Goal: Transaction & Acquisition: Download file/media

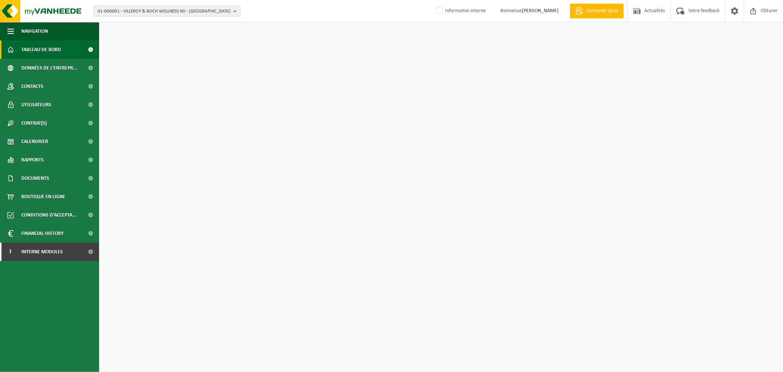
click at [166, 10] on span "01-000001 - VILLEROY & BOCH WELLNESS NV - [GEOGRAPHIC_DATA]" at bounding box center [164, 11] width 133 height 11
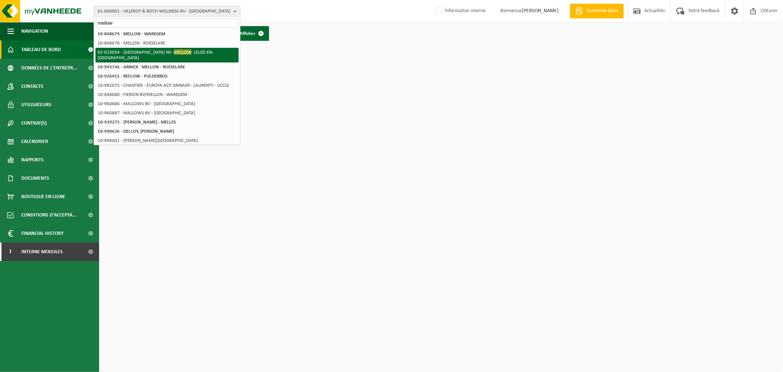
type input "mellow"
click at [181, 53] on li "02-013034 - VERBAU NV - MELLOW - LEUZE-EN-[GEOGRAPHIC_DATA]" at bounding box center [166, 55] width 143 height 15
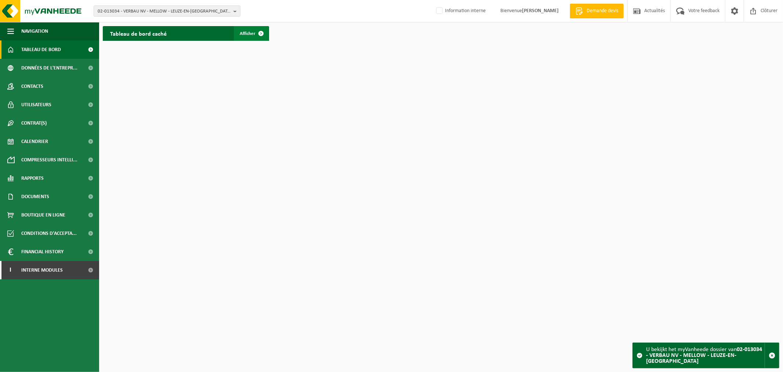
click at [246, 31] on span "Afficher" at bounding box center [248, 33] width 16 height 5
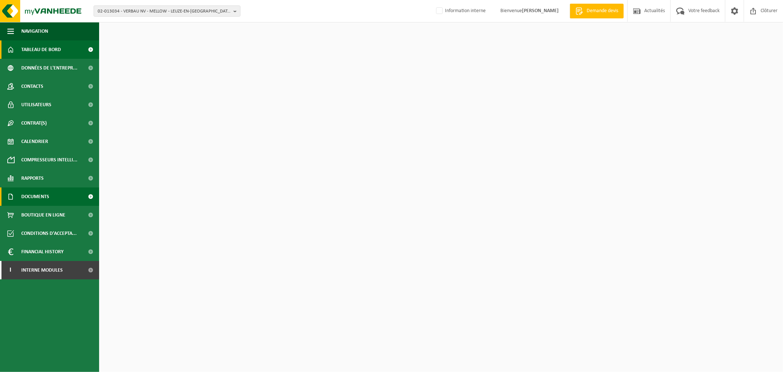
click at [41, 194] on span "Documents" at bounding box center [35, 196] width 28 height 18
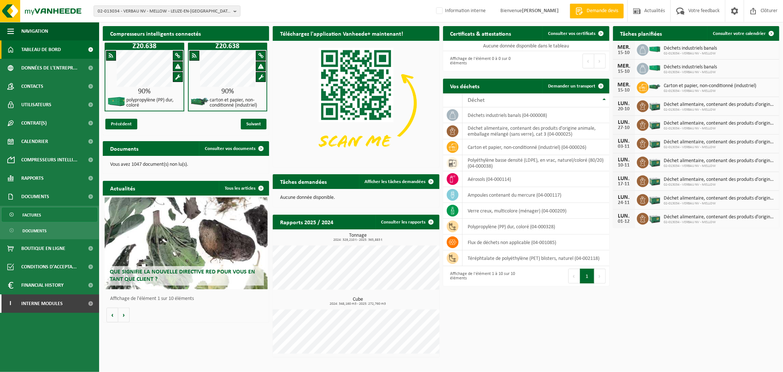
click at [45, 213] on link "Factures" at bounding box center [49, 215] width 95 height 14
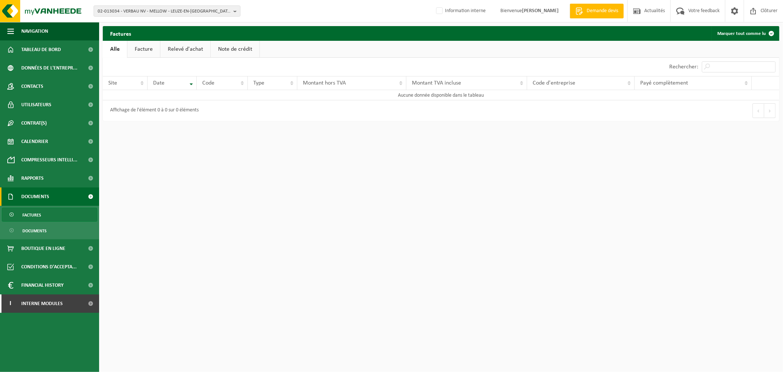
click at [152, 48] on link "Facture" at bounding box center [143, 49] width 33 height 17
click at [157, 14] on span "02-013034 - VERBAU NV - MELLOW - LEUZE-EN-[GEOGRAPHIC_DATA]" at bounding box center [164, 11] width 133 height 11
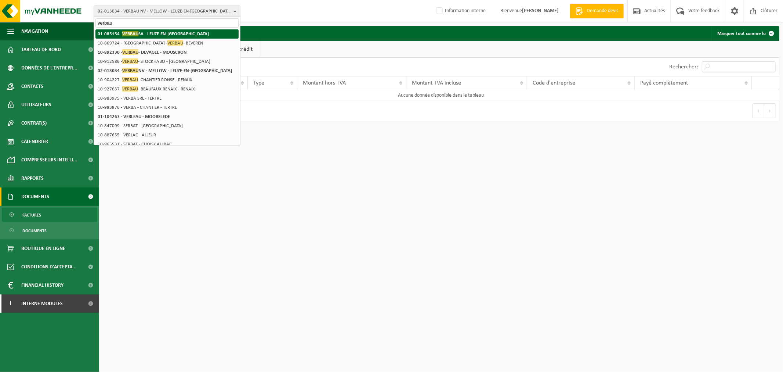
type input "verbau"
click at [159, 29] on li "01-085154 - VERBAU SA - LEUZE-EN-HAINAUT" at bounding box center [166, 33] width 143 height 9
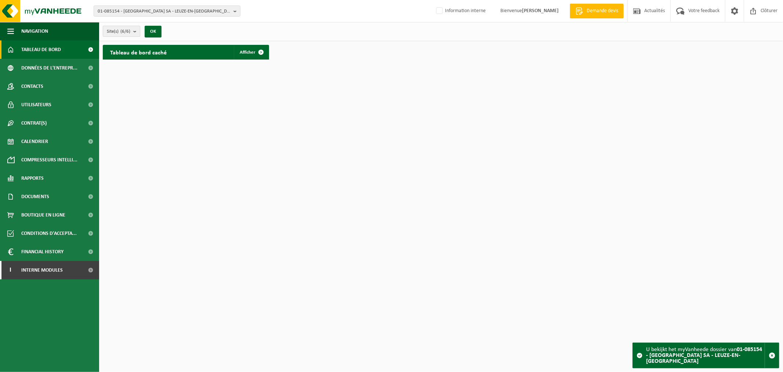
click at [131, 30] on button "Site(s) (6/6)" at bounding box center [121, 31] width 37 height 11
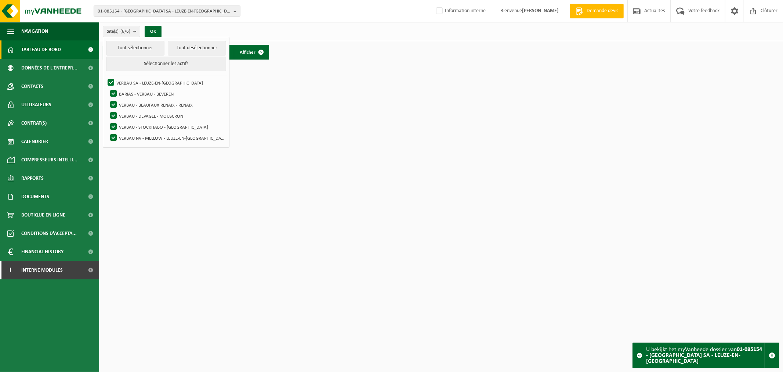
click at [131, 30] on button "Site(s) (6/6)" at bounding box center [121, 31] width 37 height 11
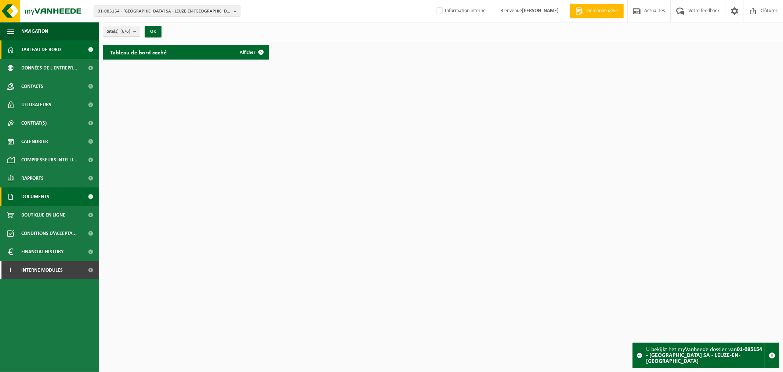
click at [46, 192] on span "Documents" at bounding box center [35, 196] width 28 height 18
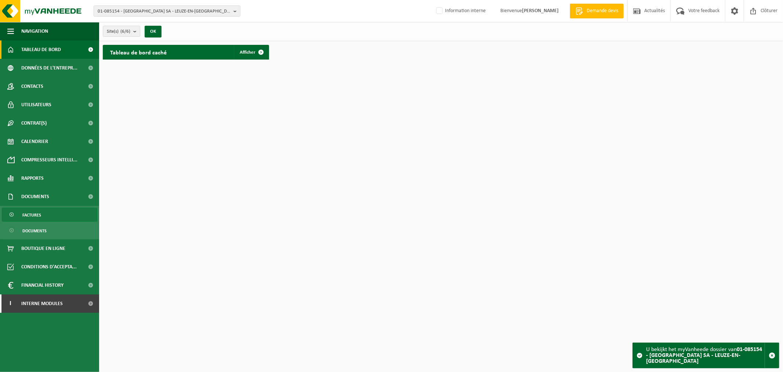
click at [48, 216] on link "Factures" at bounding box center [49, 215] width 95 height 14
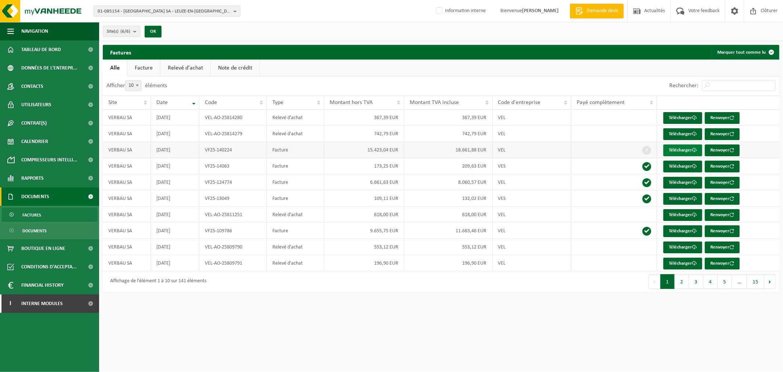
click at [678, 149] on link "Télécharger" at bounding box center [683, 150] width 39 height 12
